Goal: Task Accomplishment & Management: Manage account settings

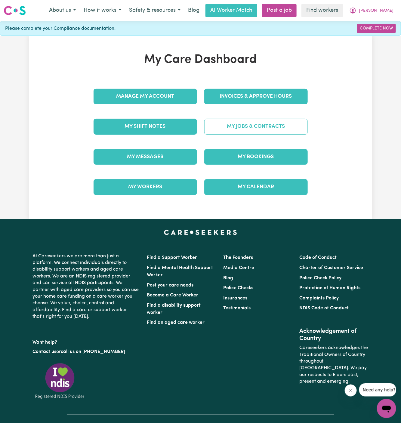
click at [274, 126] on link "My Jobs & Contracts" at bounding box center [255, 127] width 103 height 16
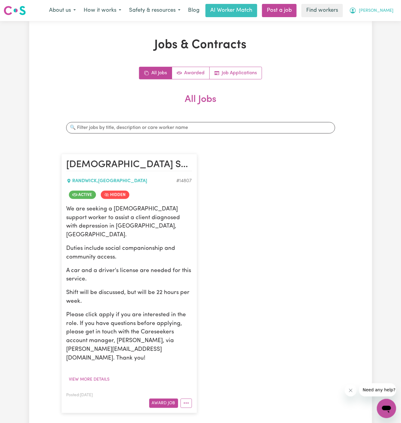
click at [391, 11] on button "[PERSON_NAME]" at bounding box center [371, 10] width 52 height 13
click at [391, 23] on link "My Dashboard" at bounding box center [372, 23] width 47 height 11
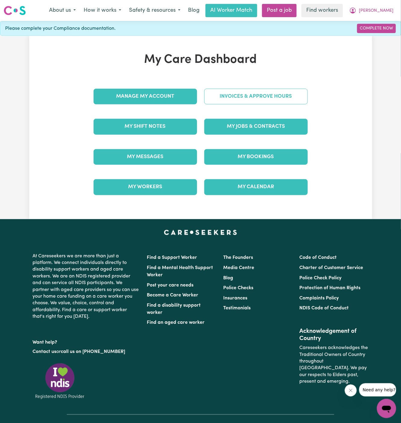
click at [277, 91] on link "Invoices & Approve Hours" at bounding box center [255, 97] width 103 height 16
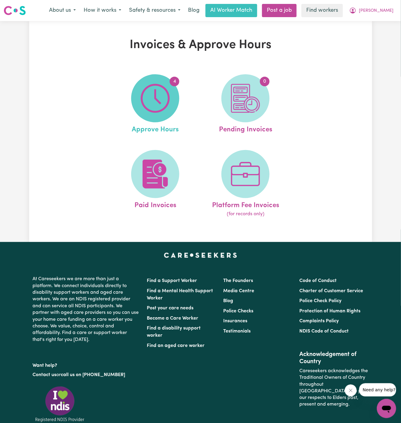
click at [157, 111] on img at bounding box center [155, 98] width 29 height 29
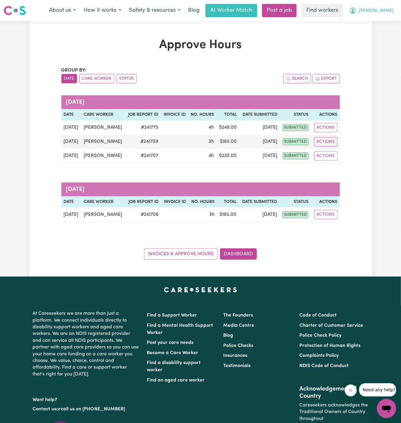
click at [387, 16] on button "[PERSON_NAME]" at bounding box center [371, 10] width 52 height 13
click at [376, 34] on link "Logout" at bounding box center [372, 34] width 47 height 11
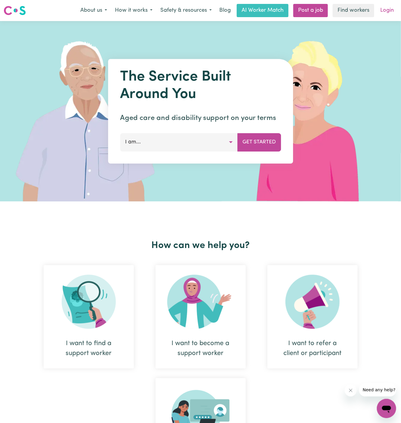
click at [388, 9] on link "Login" at bounding box center [386, 10] width 21 height 13
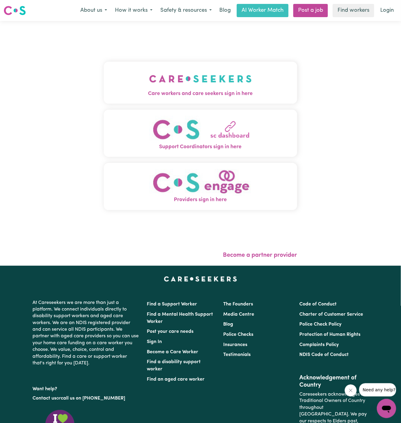
click at [166, 91] on span "Care workers and care seekers sign in here" at bounding box center [200, 94] width 193 height 8
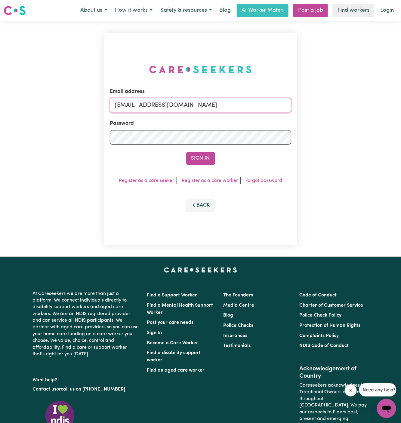
drag, startPoint x: 145, startPoint y: 107, endPoint x: 398, endPoint y: 108, distance: 253.6
click at [398, 108] on div "Email address [EMAIL_ADDRESS][DOMAIN_NAME] Password Sign In Register as a care …" at bounding box center [200, 139] width 401 height 236
paste input "[PERSON_NAME]"
click at [186, 152] on button "Sign In" at bounding box center [200, 158] width 29 height 13
click at [156, 109] on input "superuser~[PERSON_NAME]" at bounding box center [200, 105] width 181 height 14
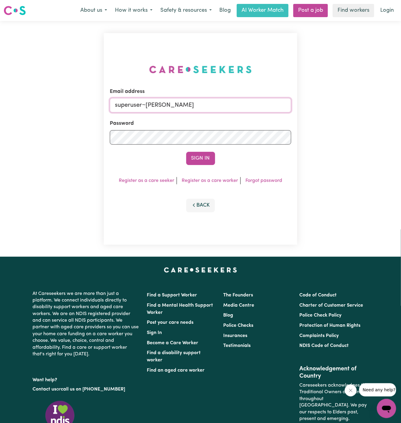
click at [156, 109] on input "superuser~[PERSON_NAME]" at bounding box center [200, 105] width 181 height 14
paste input "[EMAIL_ADDRESS][DOMAIN_NAME]"
type input "[EMAIL_ADDRESS][DOMAIN_NAME]"
click at [186, 152] on button "Sign In" at bounding box center [200, 158] width 29 height 13
